Goal: Task Accomplishment & Management: Complete application form

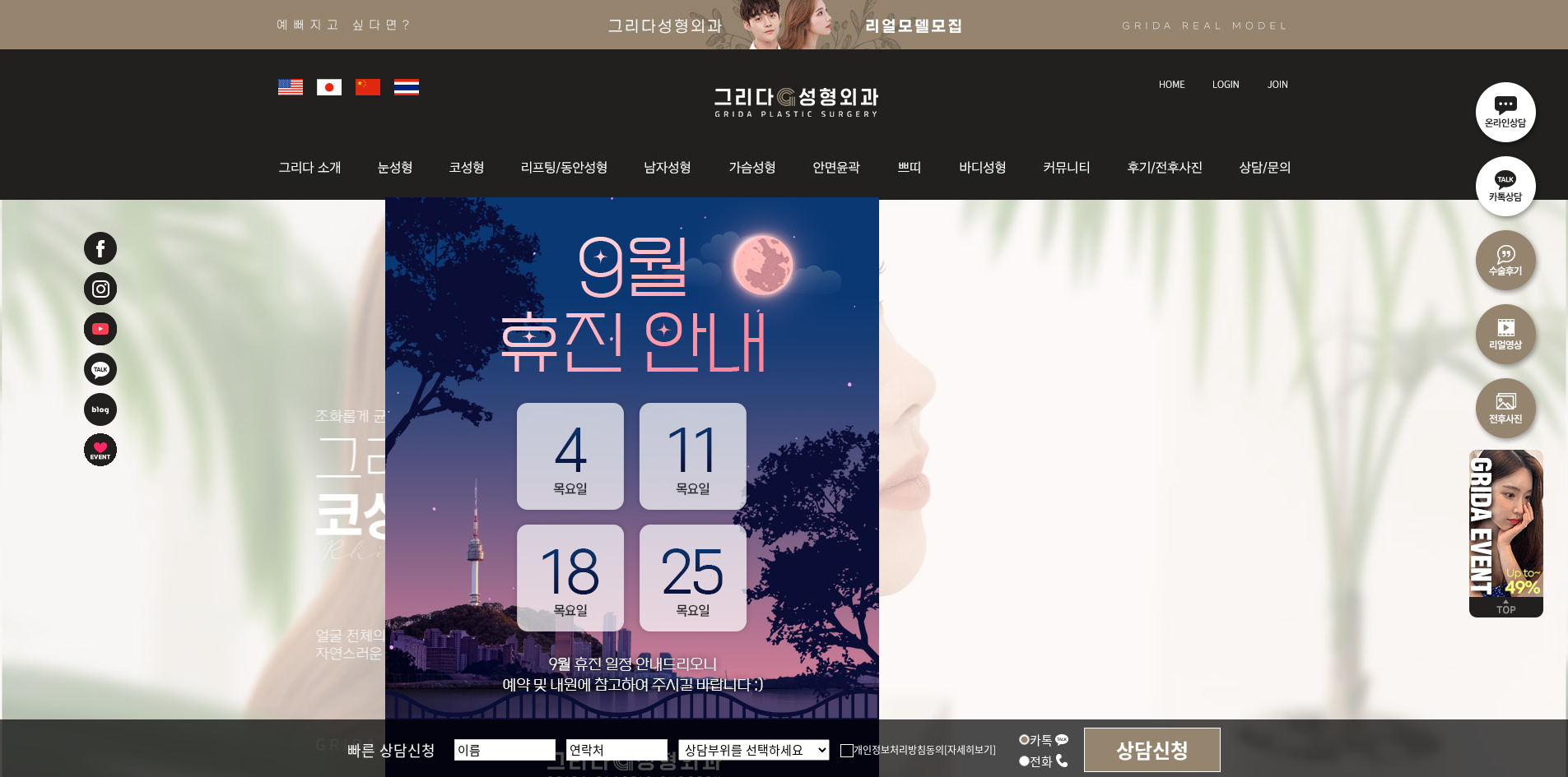
click at [1263, 78] on link at bounding box center [1278, 69] width 41 height 23
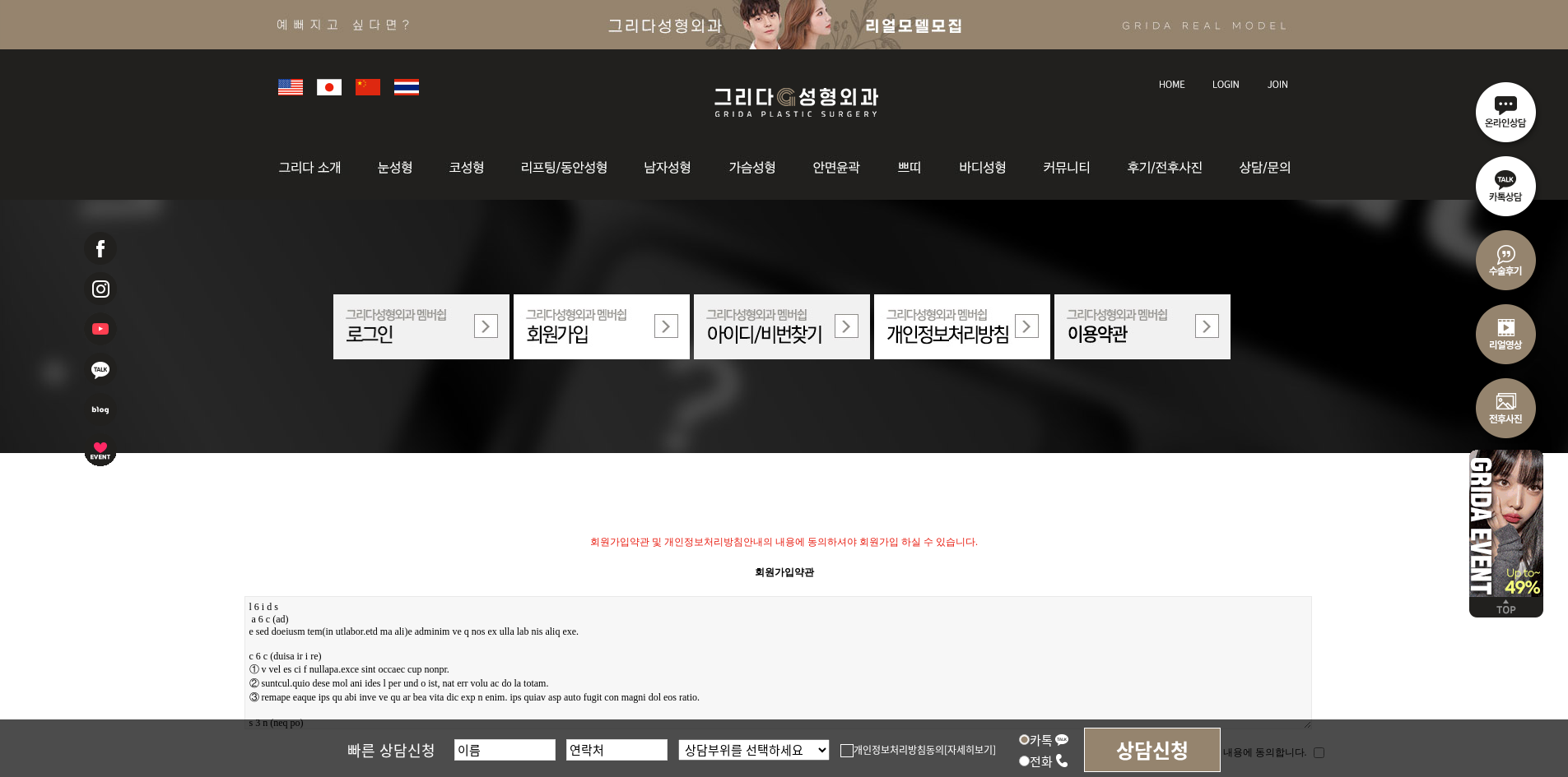
click at [1236, 72] on link at bounding box center [1227, 69] width 46 height 23
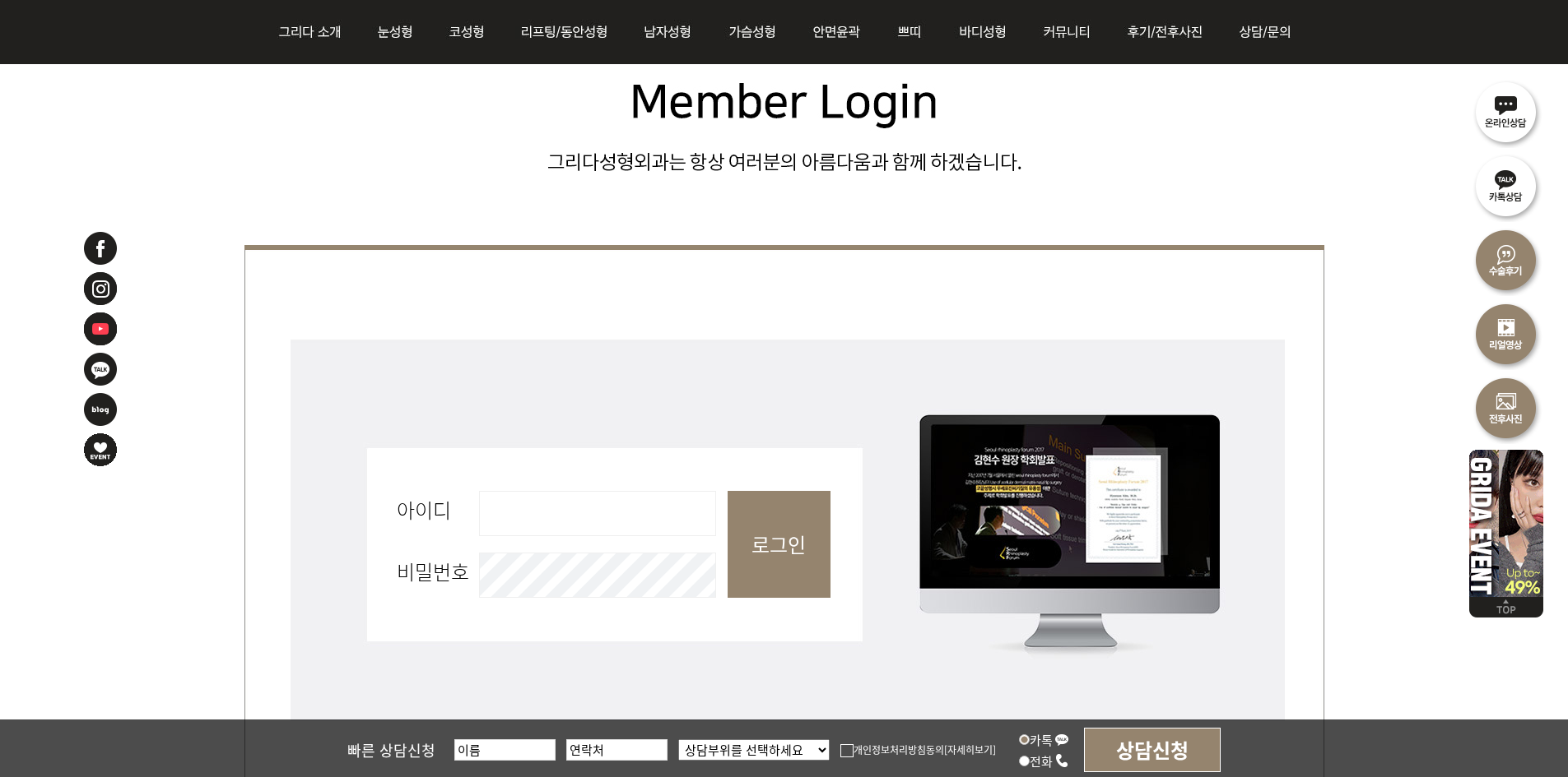
scroll to position [658, 0]
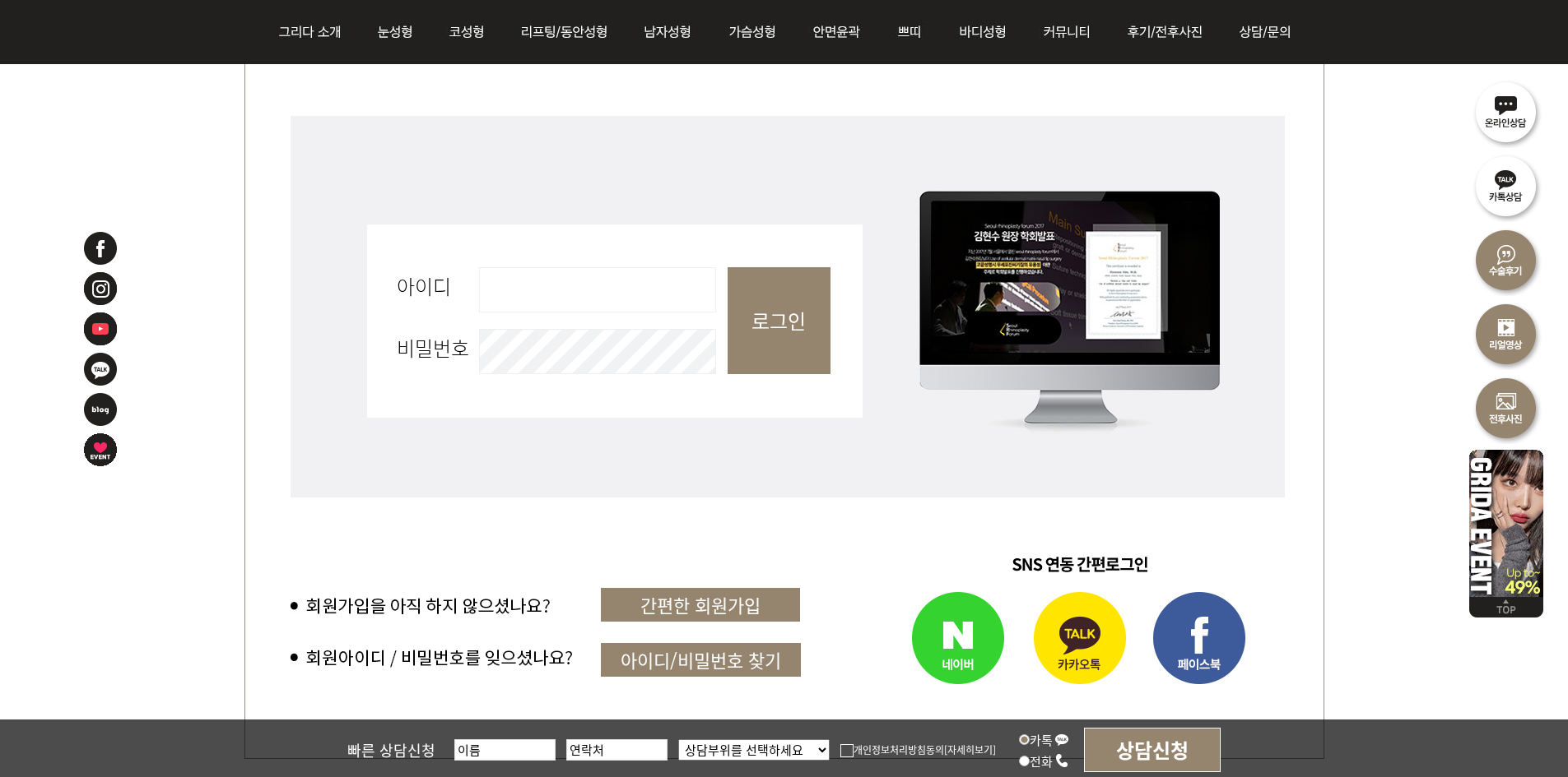
drag, startPoint x: 560, startPoint y: 286, endPoint x: 568, endPoint y: 294, distance: 11.3
click at [560, 286] on input "아이디 필수" at bounding box center [598, 289] width 237 height 45
type input "admin"
click at [774, 313] on input "로그인" at bounding box center [779, 320] width 103 height 107
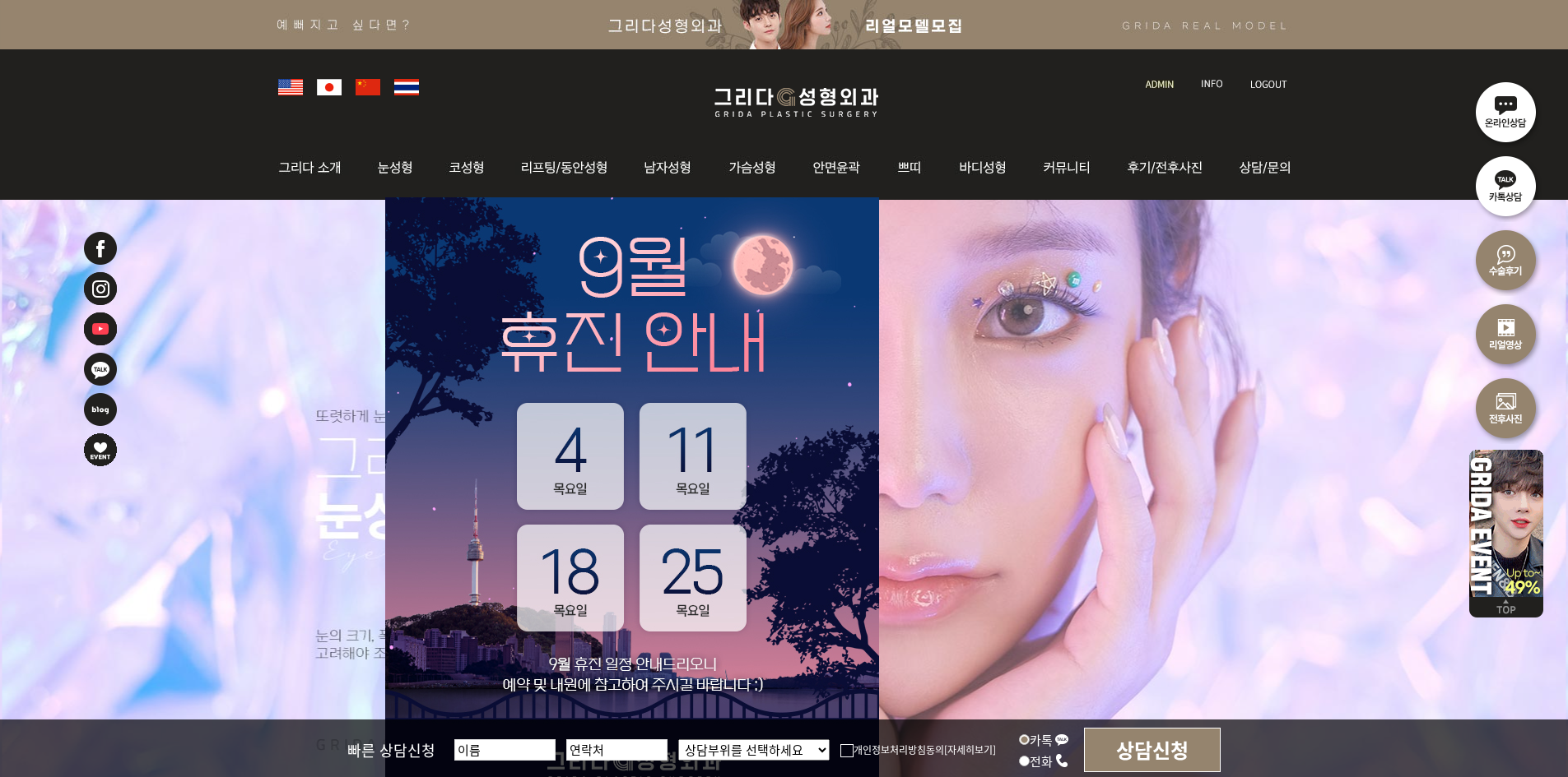
click at [1169, 76] on link at bounding box center [1161, 69] width 47 height 23
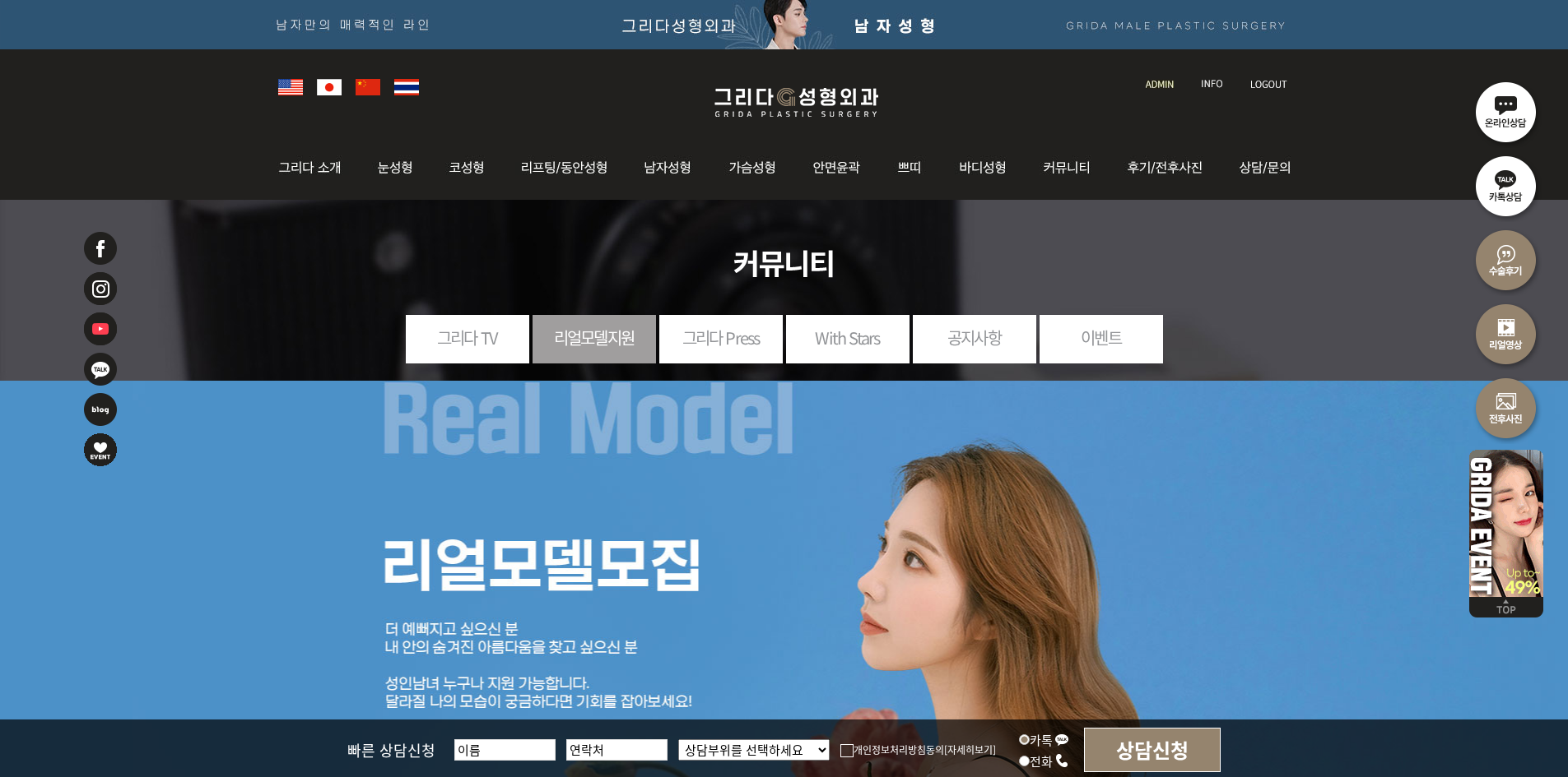
click at [1155, 82] on img at bounding box center [1160, 84] width 28 height 9
